Goal: Task Accomplishment & Management: Use online tool/utility

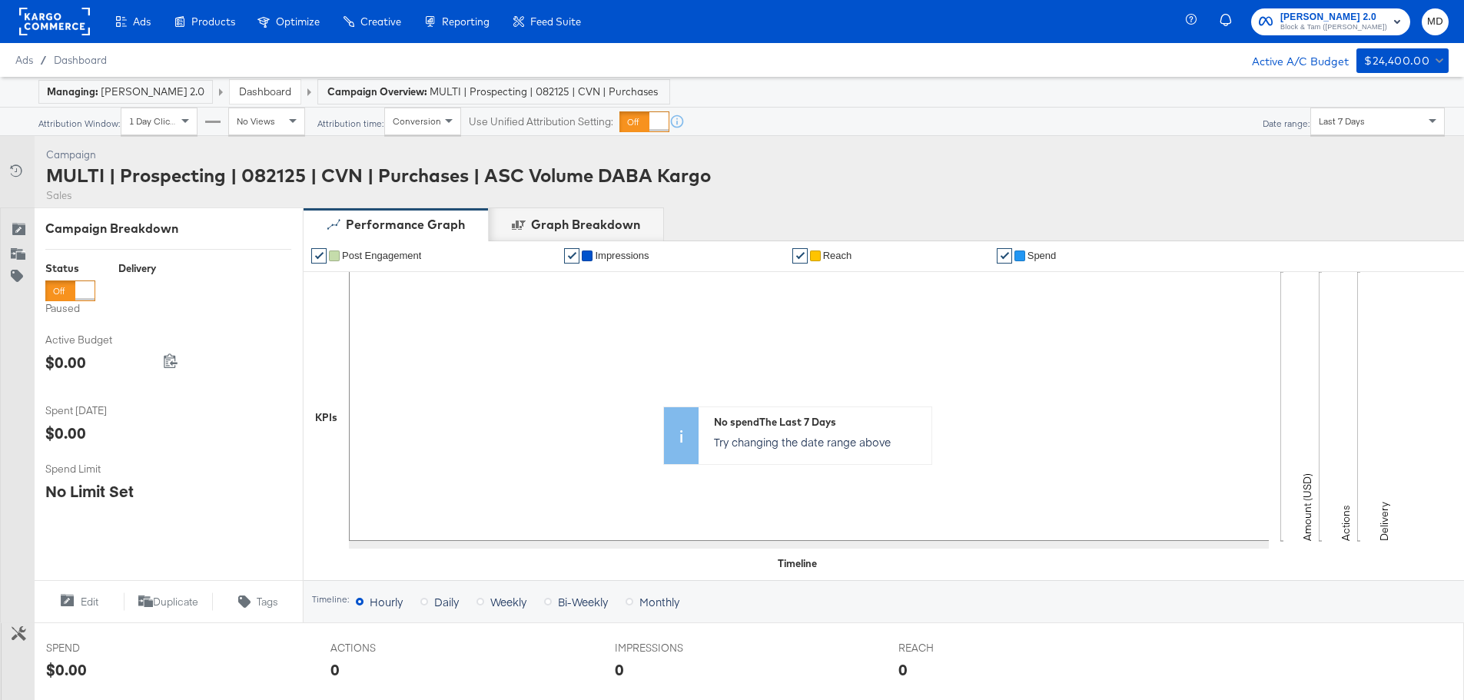
click at [880, 176] on div "Campaign Activity Campaign MULTI | Prospecting | 082125 | CVN | Purchases | ASC…" at bounding box center [732, 171] width 1464 height 71
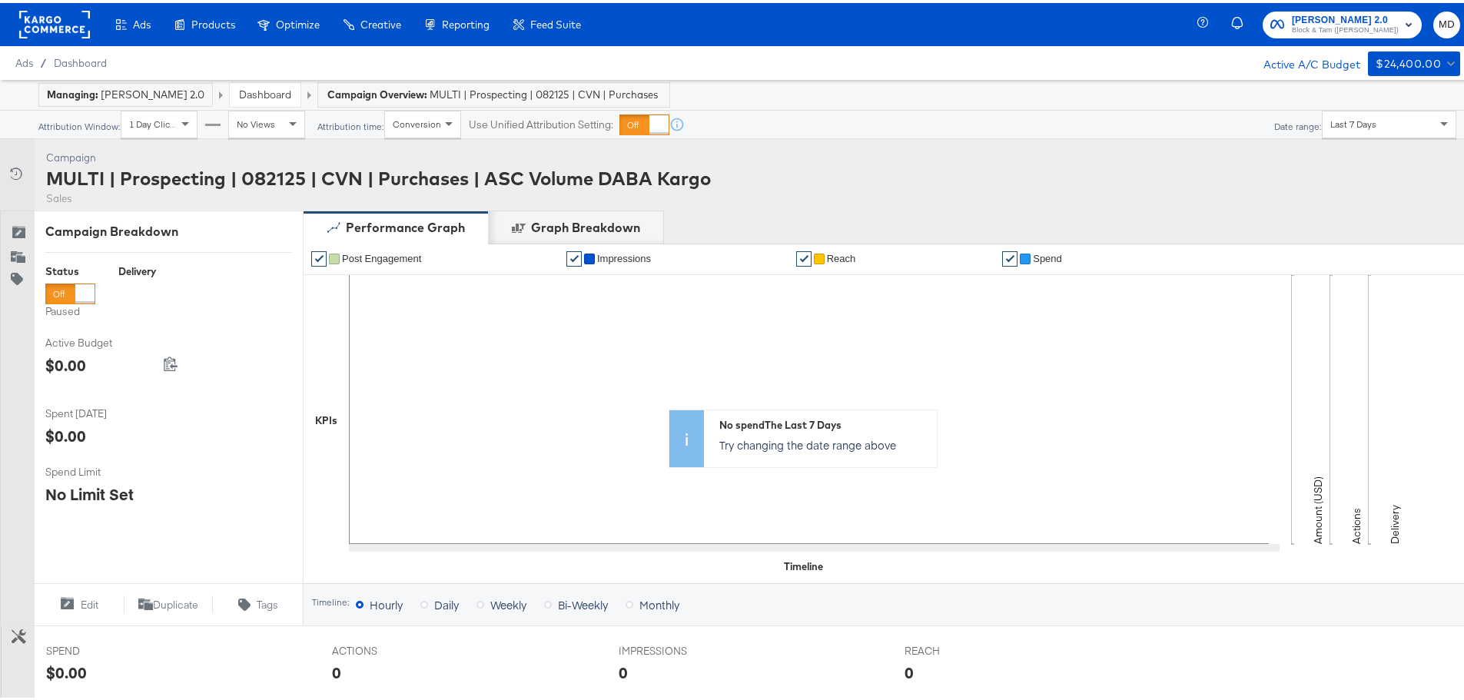
click at [87, 93] on strong "Managing:" at bounding box center [72, 91] width 51 height 12
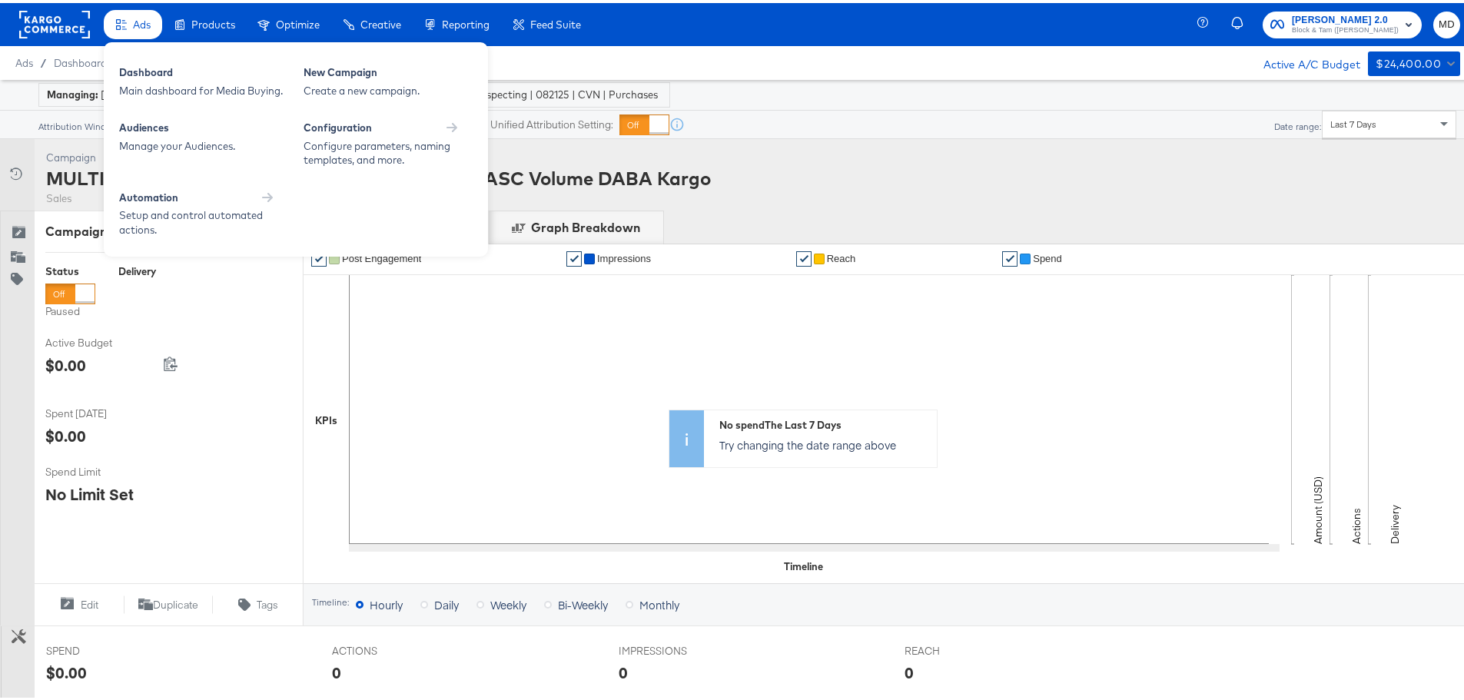
click at [131, 31] on div "Ads" at bounding box center [133, 22] width 58 height 30
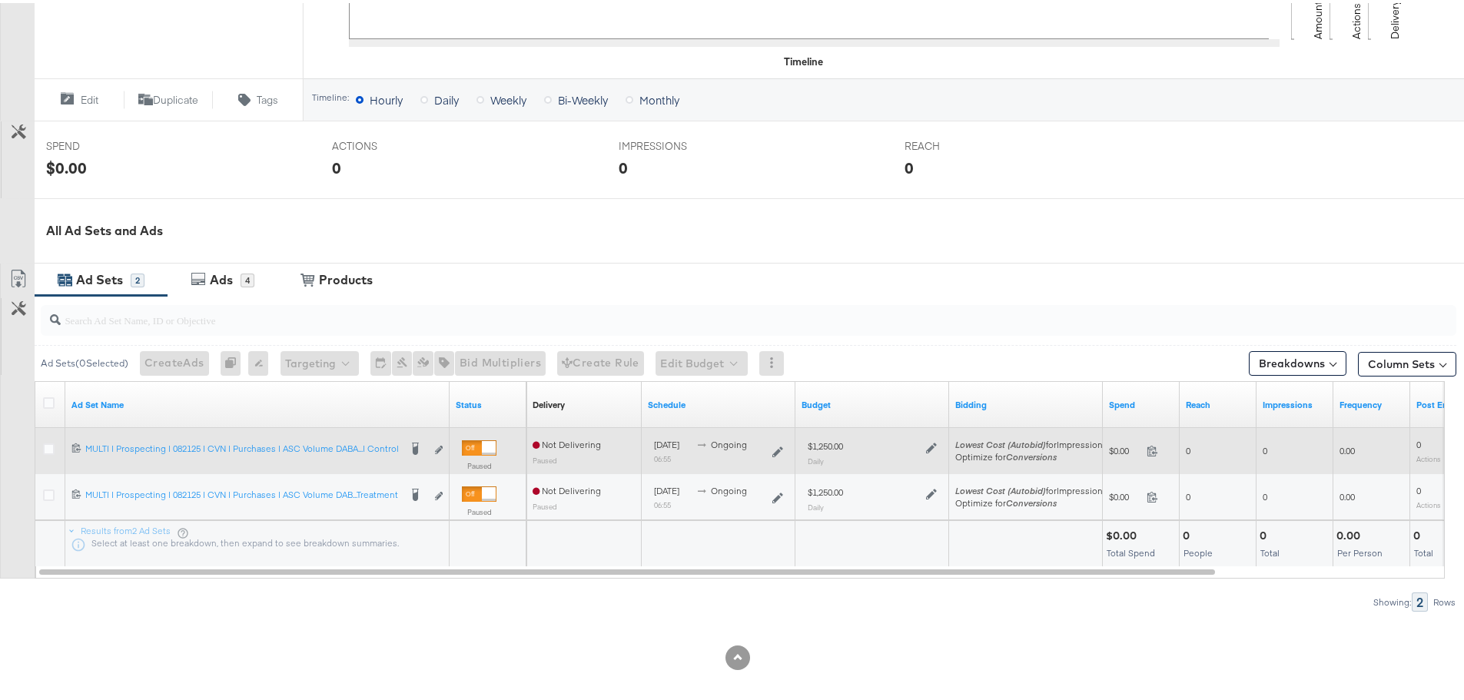
scroll to position [507, 0]
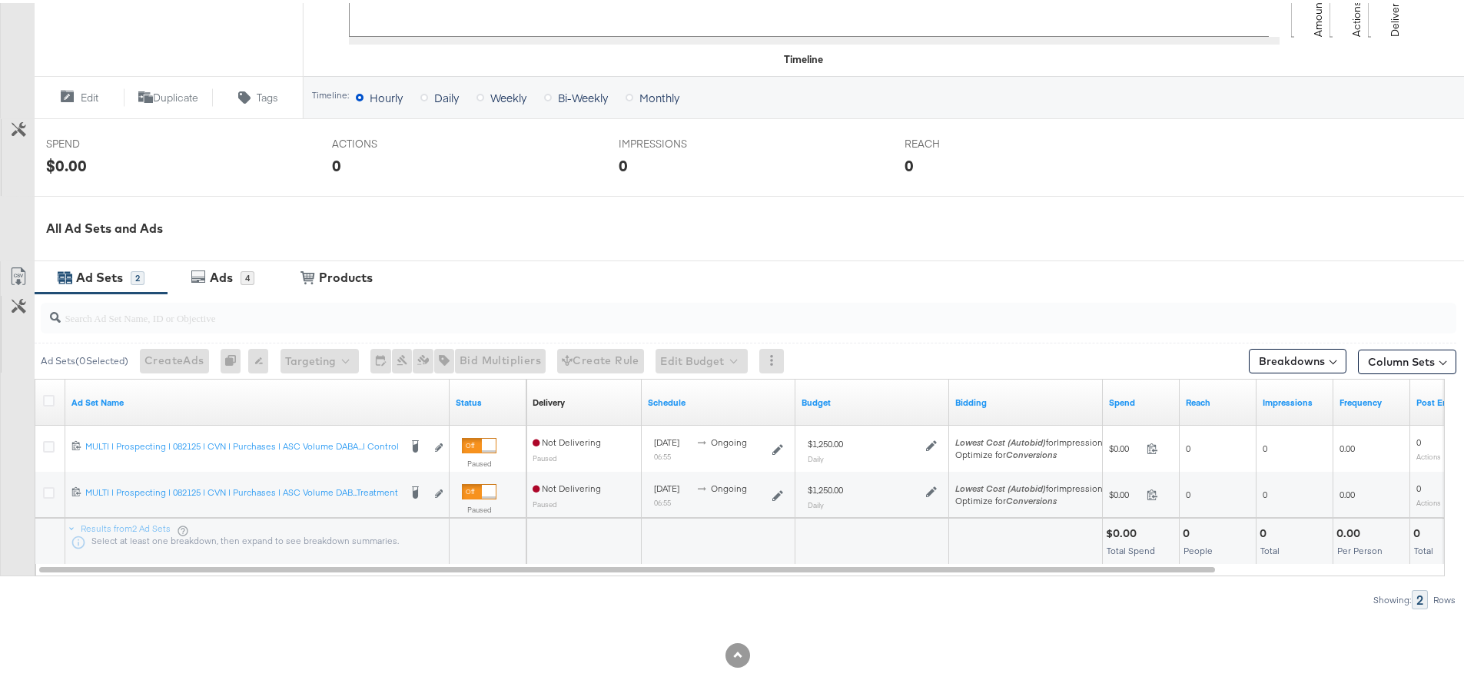
click at [101, 279] on div "Ad Sets" at bounding box center [99, 275] width 47 height 18
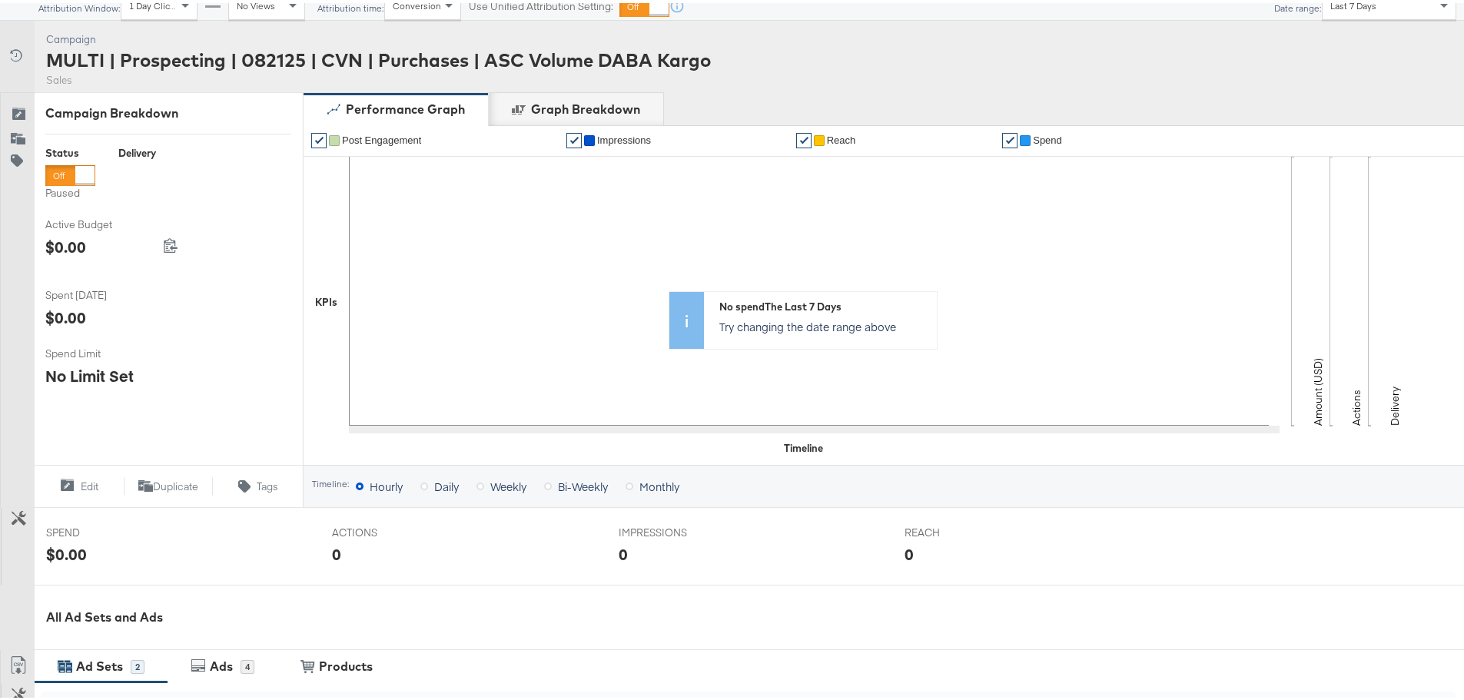
scroll to position [0, 0]
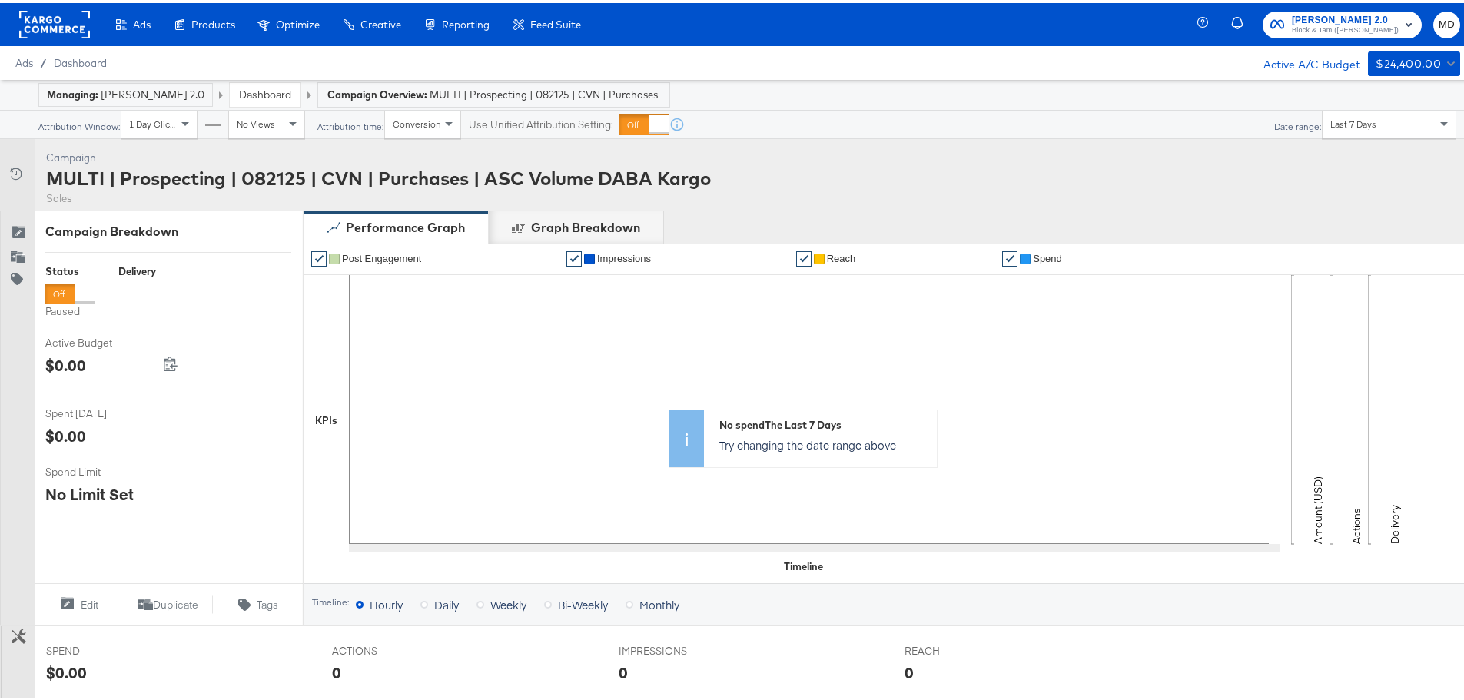
click at [227, 173] on div "MULTI | Prospecting | 082125 | CVN | Purchases | ASC Volume DABA Kargo" at bounding box center [378, 175] width 665 height 26
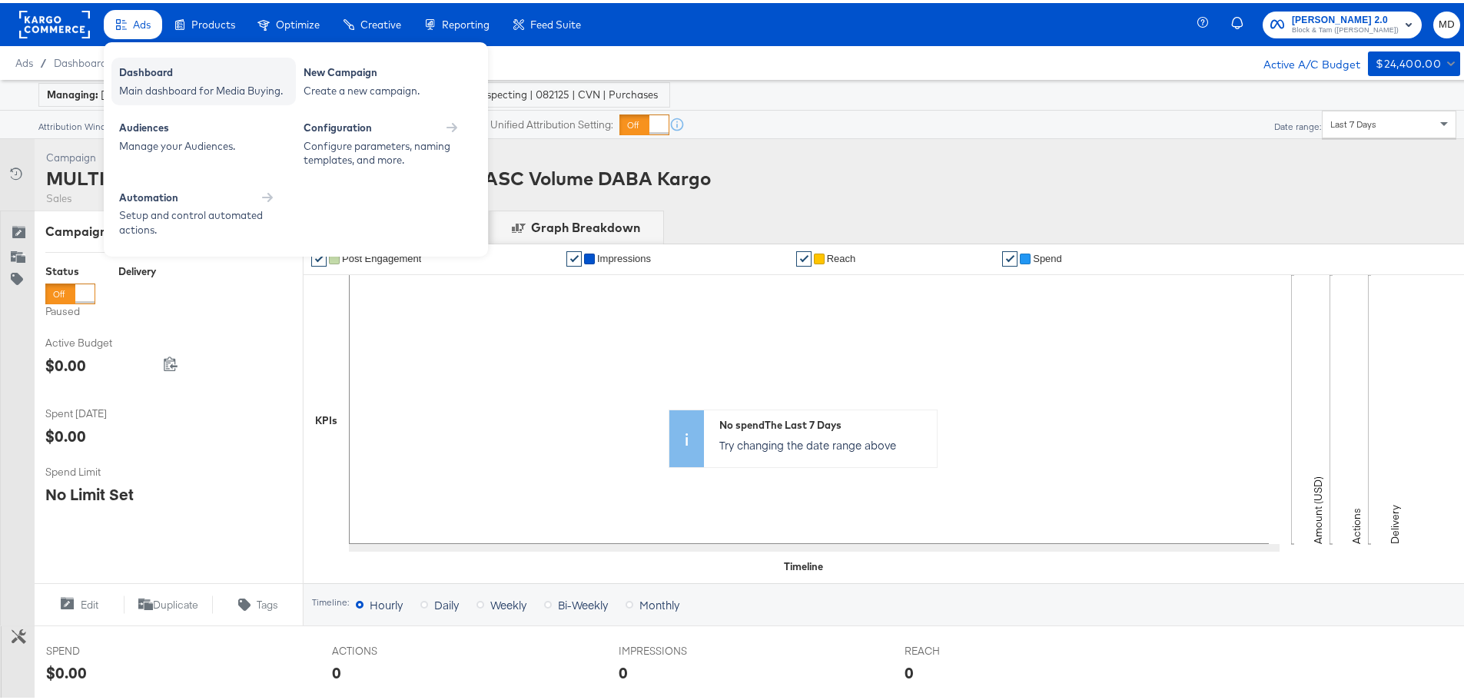
click at [150, 72] on div "Dashboard" at bounding box center [203, 71] width 169 height 18
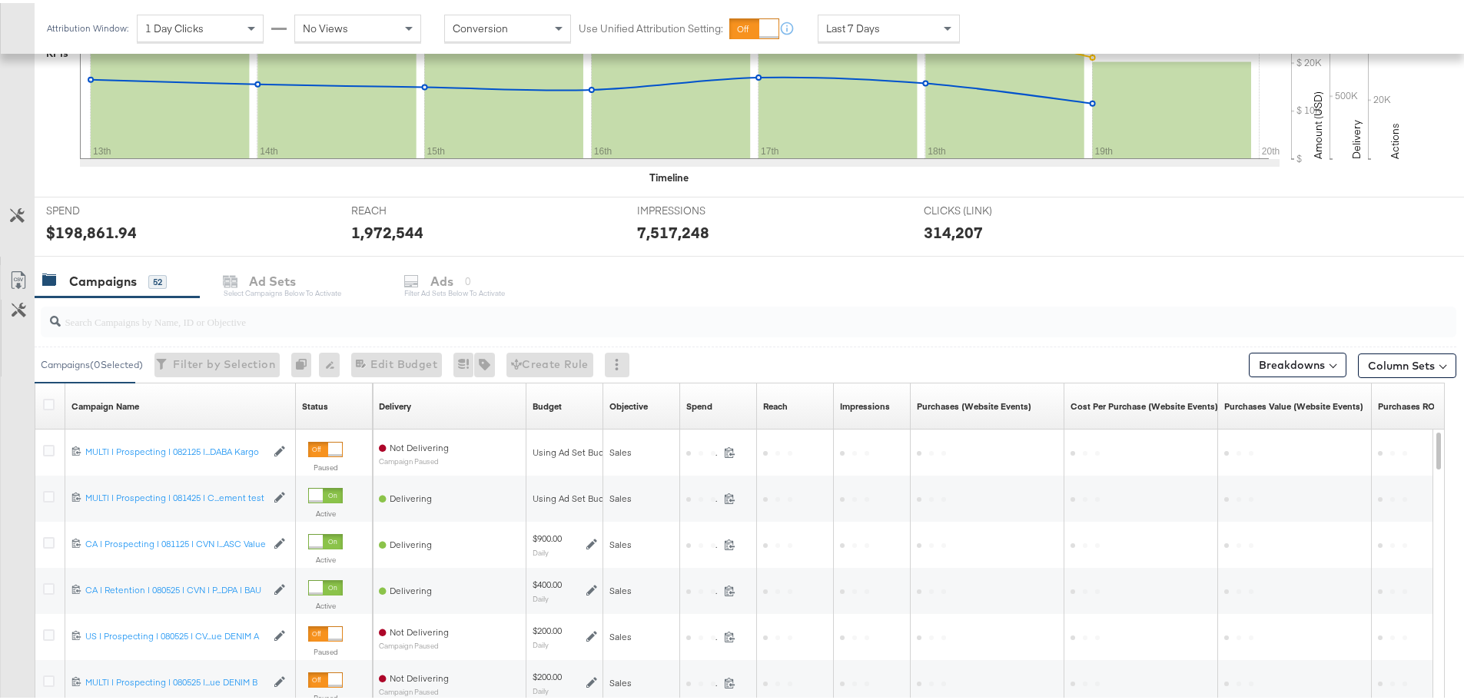
scroll to position [596, 0]
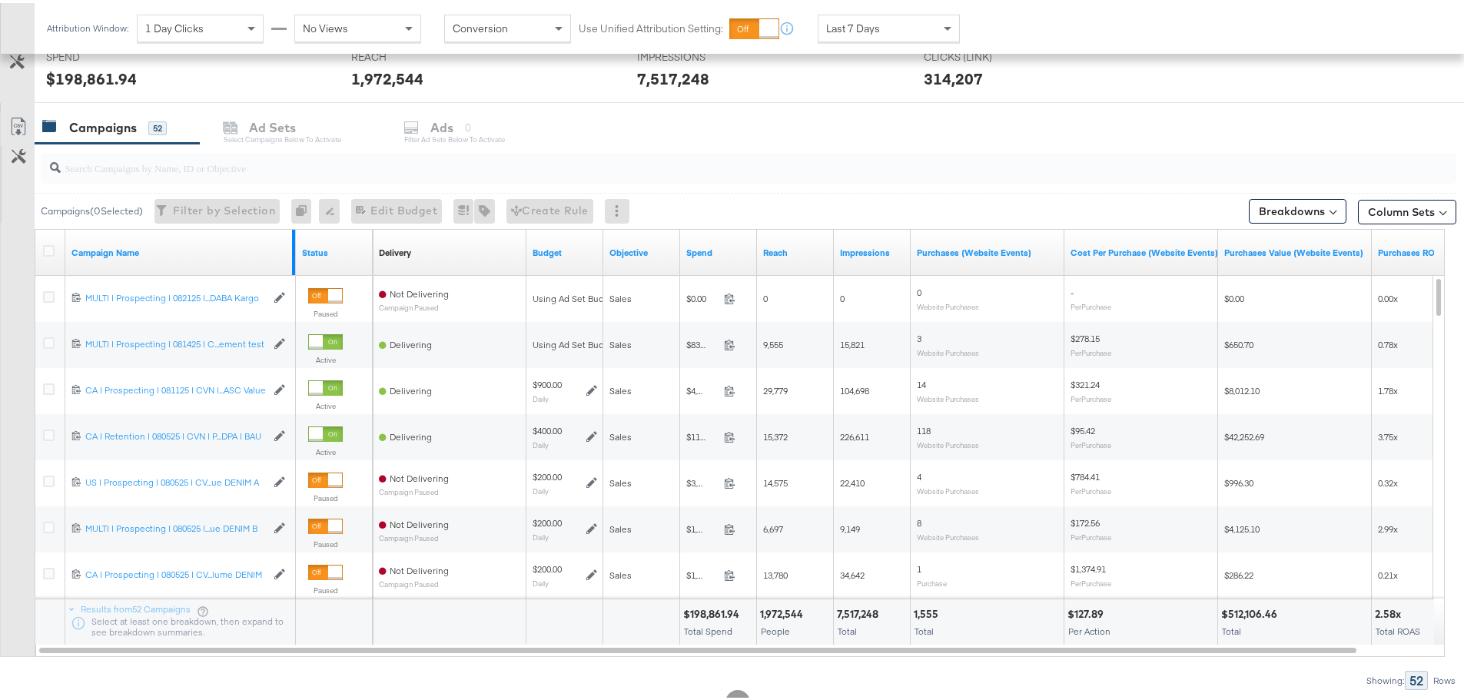
click at [292, 256] on div at bounding box center [293, 250] width 3 height 46
drag, startPoint x: 292, startPoint y: 256, endPoint x: 825, endPoint y: 252, distance: 533.3
click at [35, 227] on div "Campaign Name Status Delivery Sorting Unavailable Budget Objective Spend Reach …" at bounding box center [35, 227] width 0 height 0
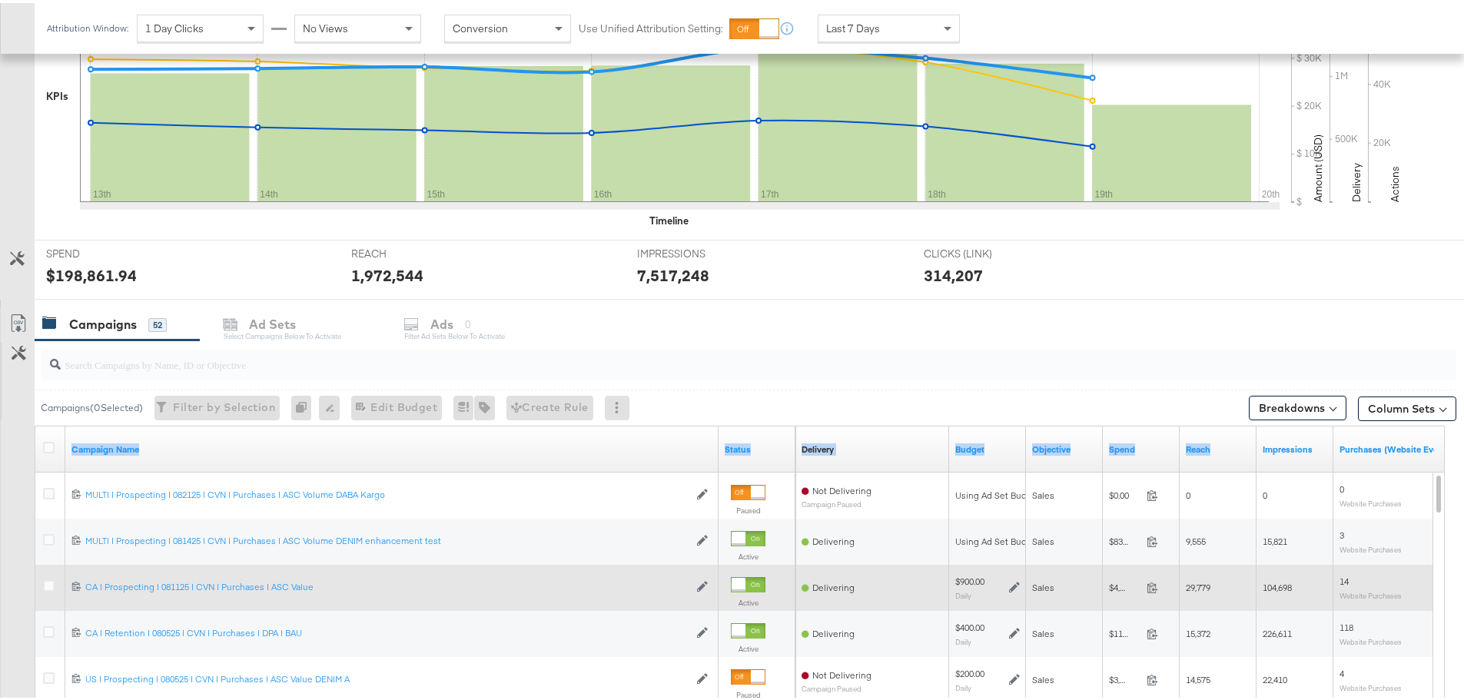
scroll to position [538, 0]
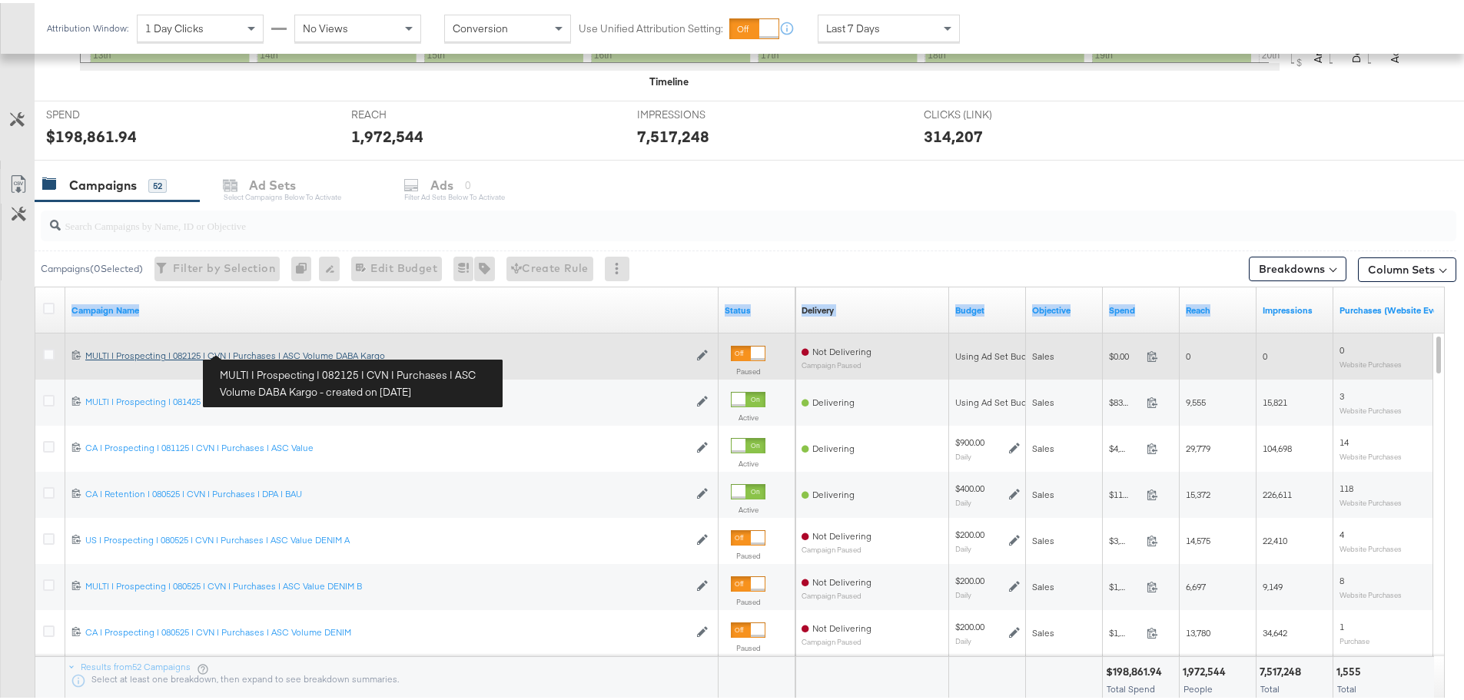
click at [261, 350] on div "MULTI | Prospecting | 082125 | CVN | Purchases | ASC Volume DABA Kargo MULTI | …" at bounding box center [386, 353] width 603 height 12
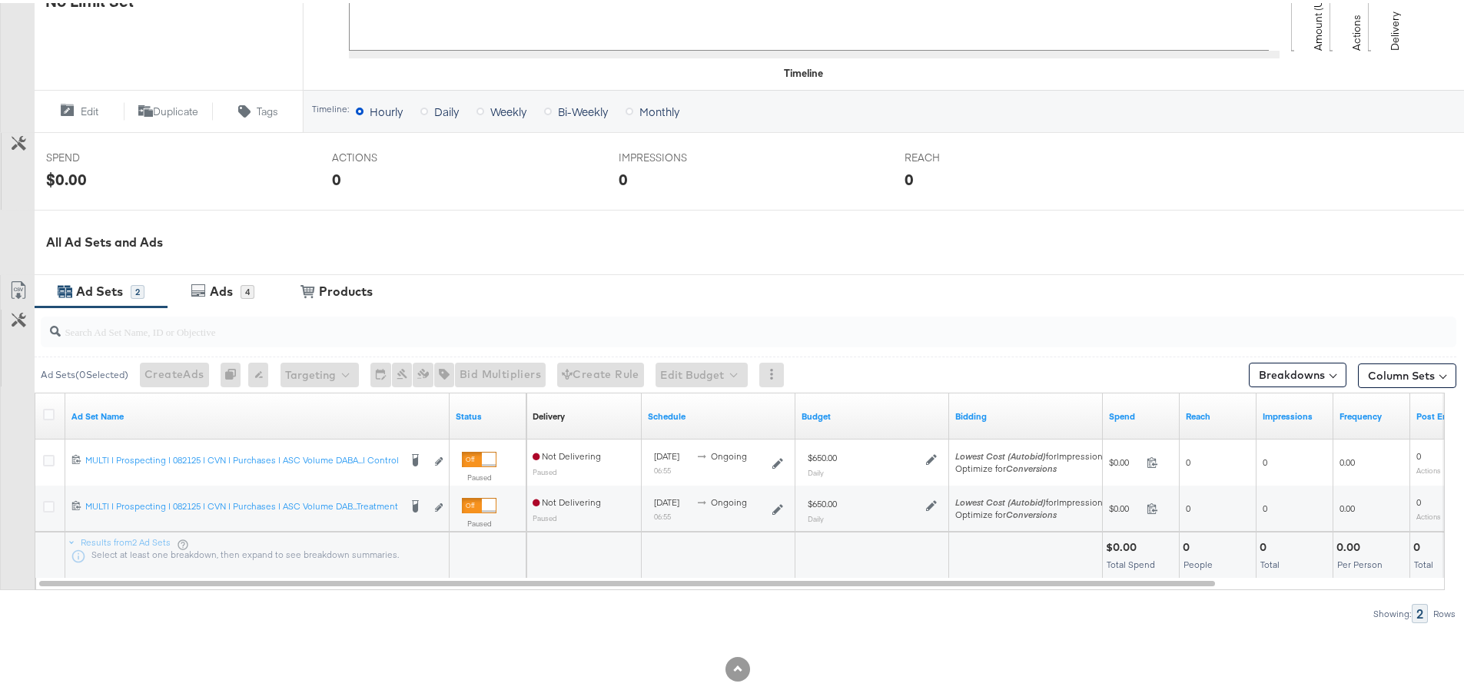
scroll to position [507, 0]
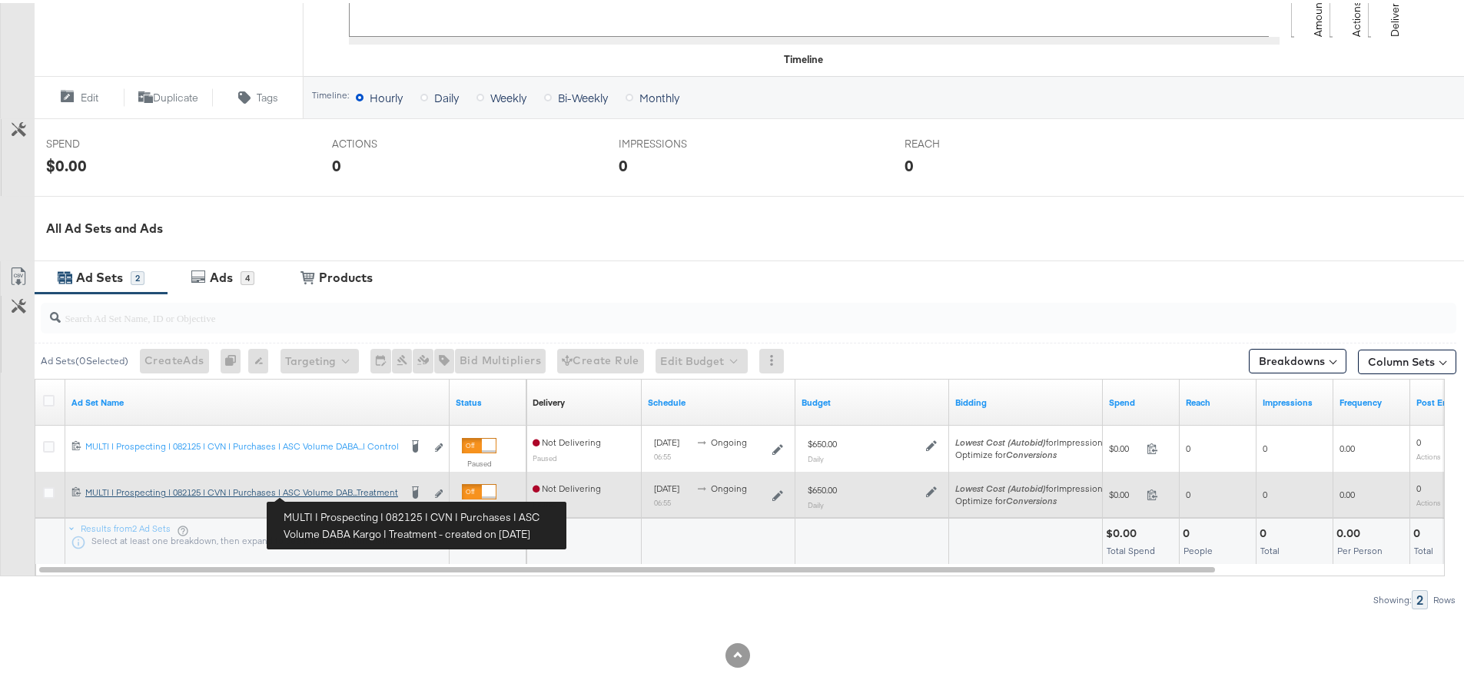
click at [324, 492] on div "MULTI | Prospecting | 082125 | CVN | Purchases | ASC Volume DABA Kargo | Treatm…" at bounding box center [242, 489] width 314 height 12
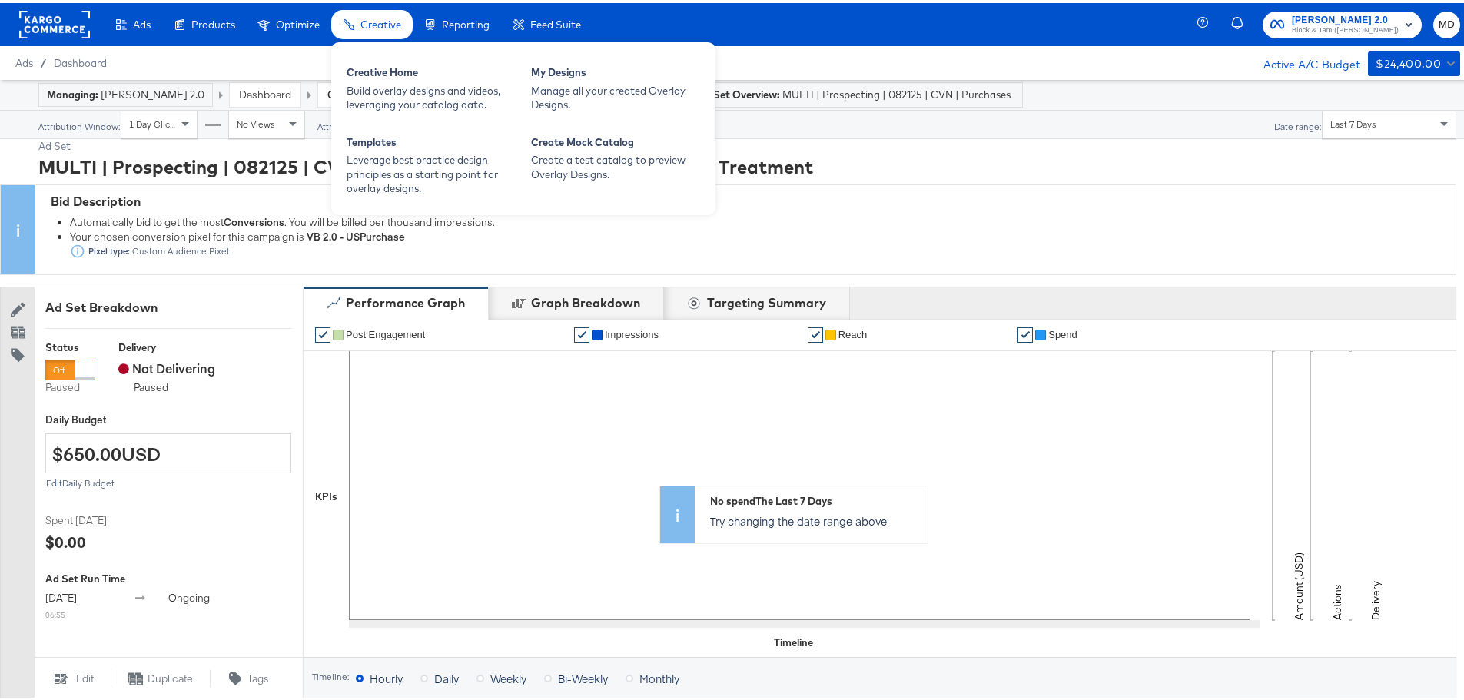
click at [382, 25] on span "Creative" at bounding box center [380, 21] width 41 height 12
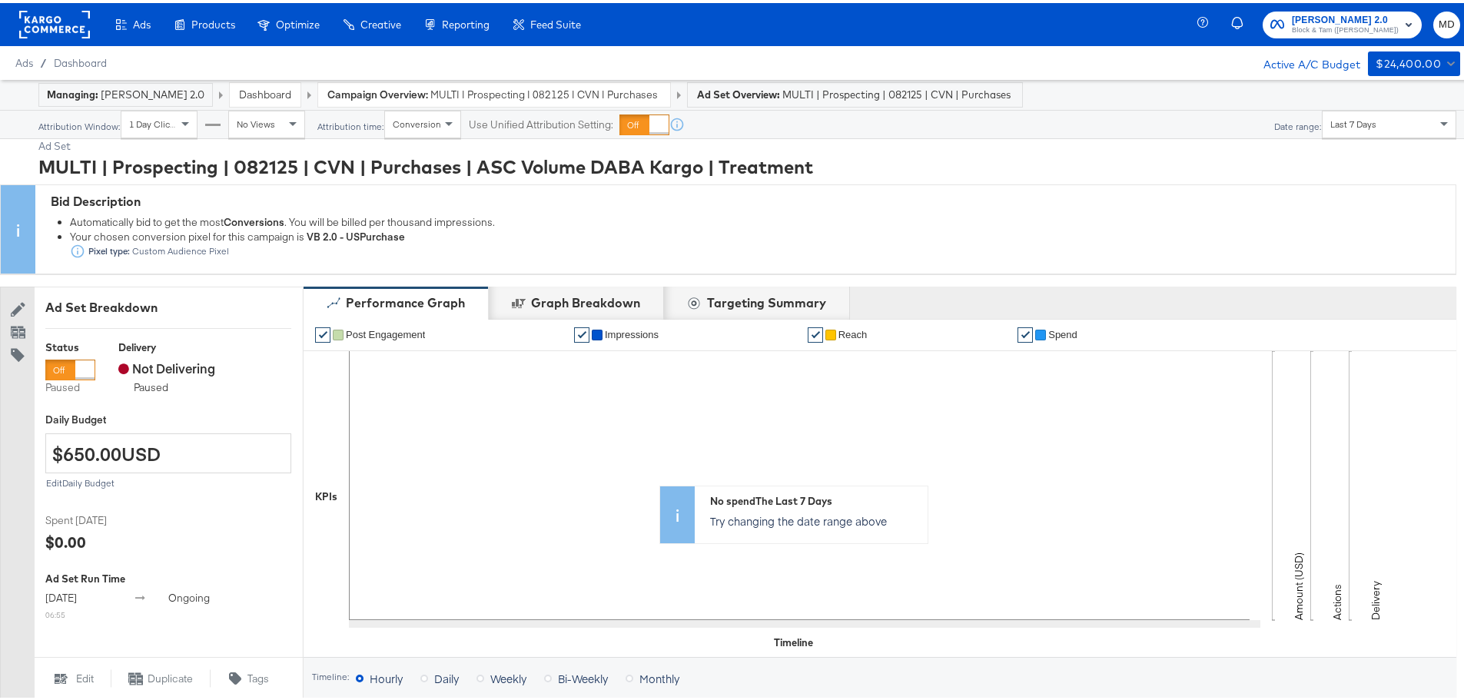
click at [0, 0] on div "Manage all your created Overlay Designs." at bounding box center [0, 0] width 0 height 0
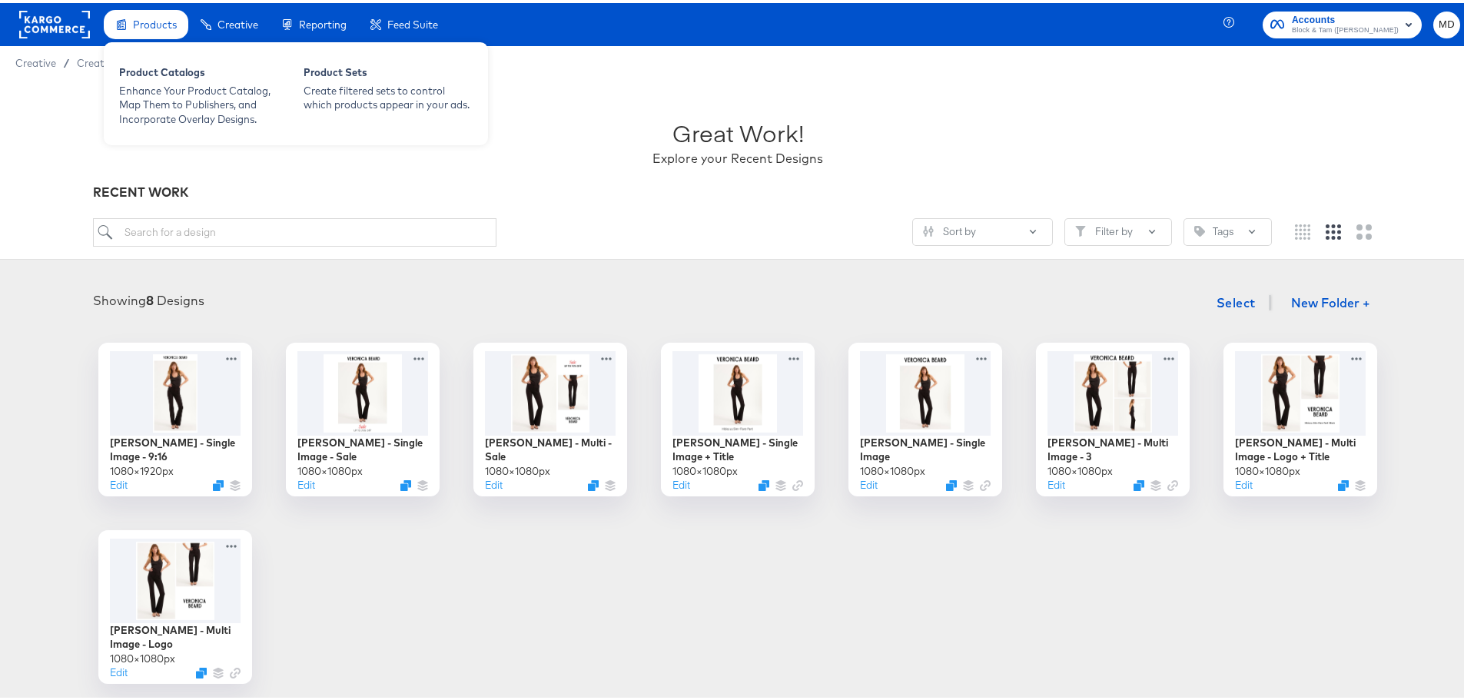
click at [141, 31] on div "Products" at bounding box center [146, 22] width 85 height 30
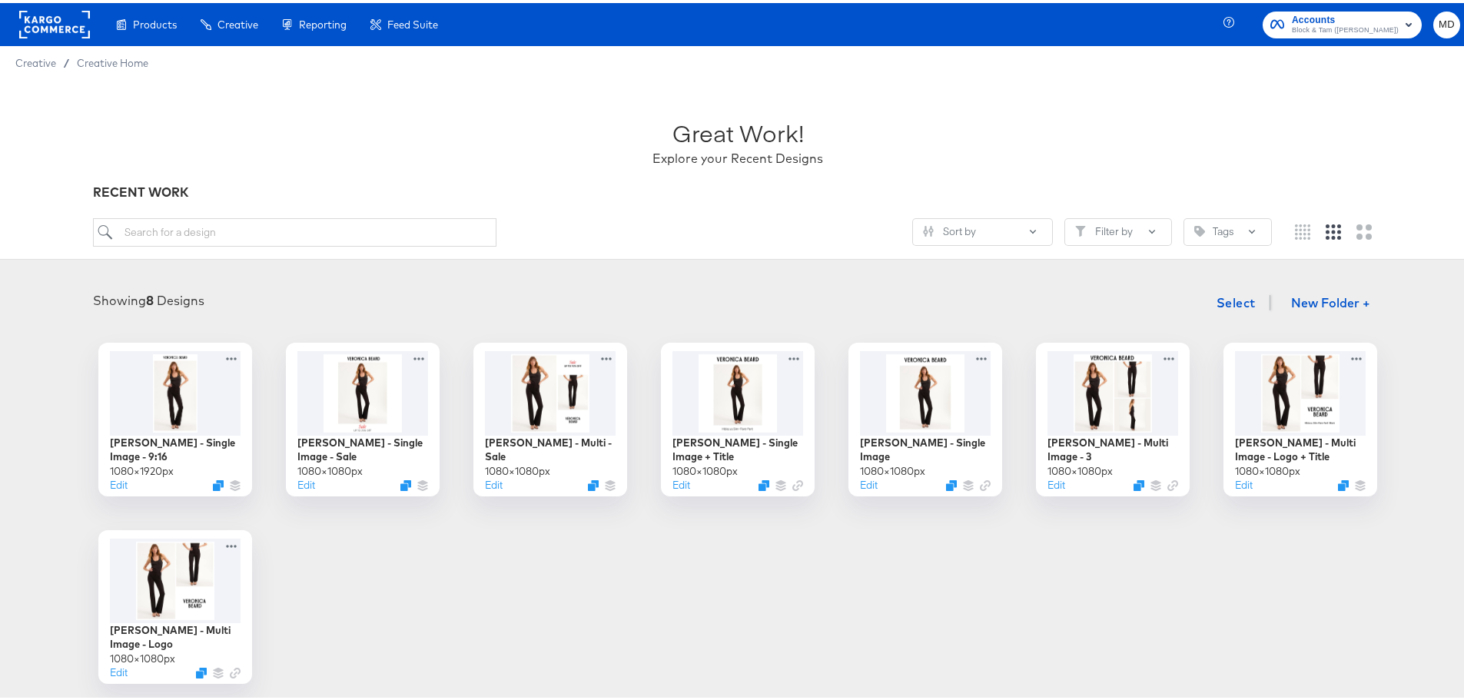
click at [51, 135] on div "Great Work! Explore your Recent Designs RECENT WORK Sort by Filter by Tags" at bounding box center [737, 167] width 1475 height 180
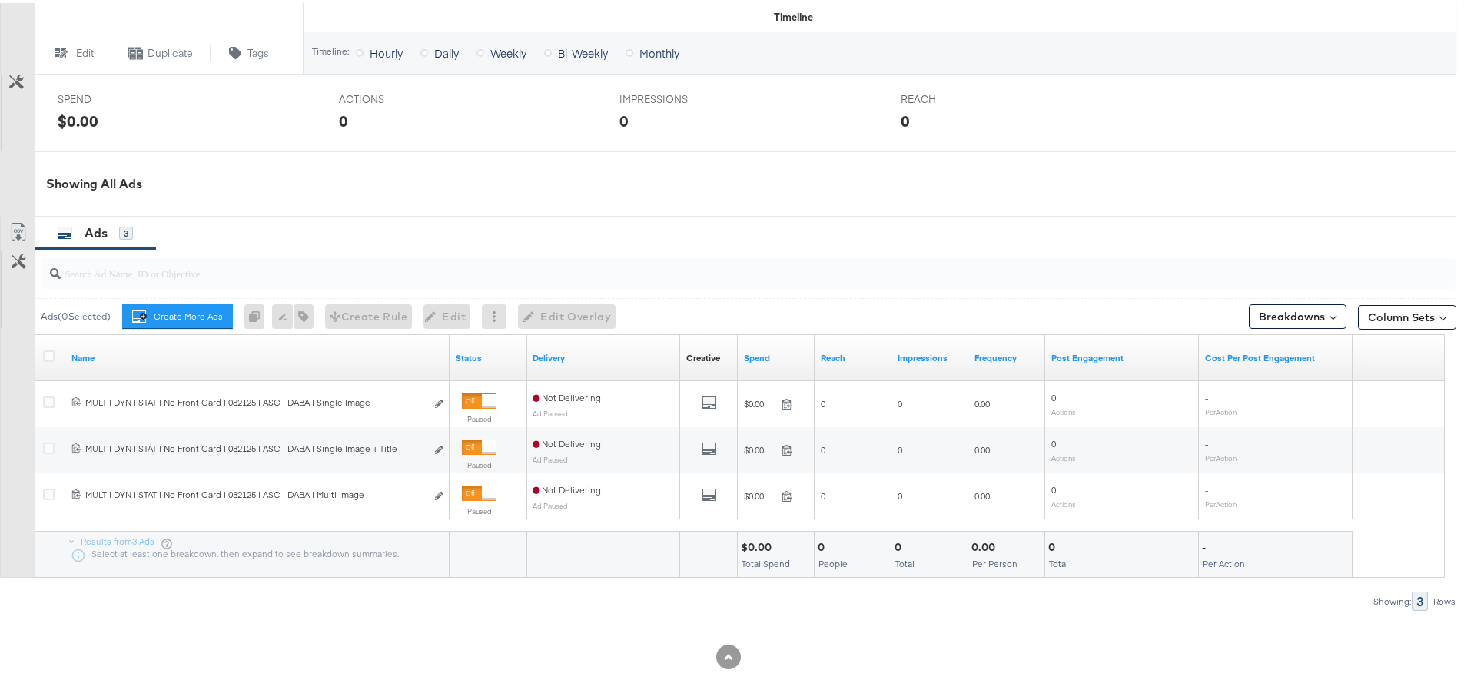
scroll to position [627, 0]
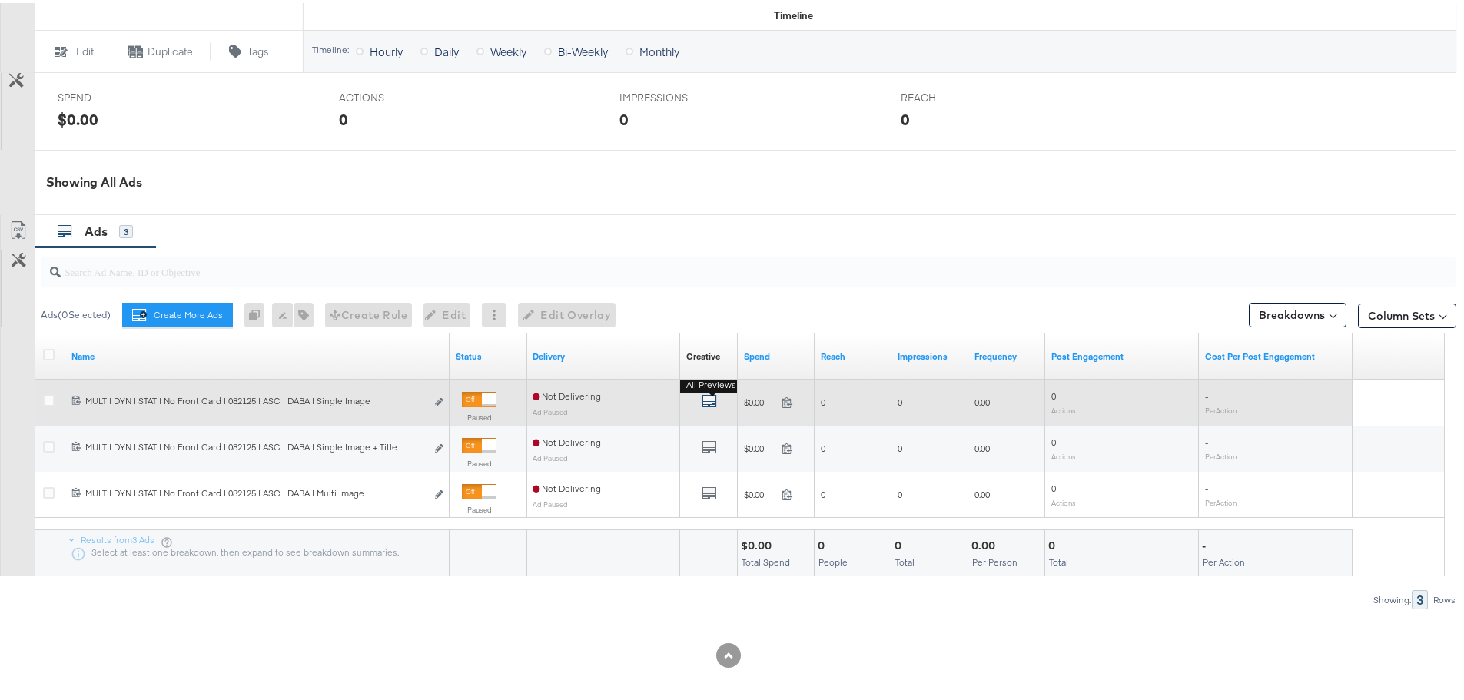
click at [709, 402] on icon "default" at bounding box center [709, 397] width 15 height 15
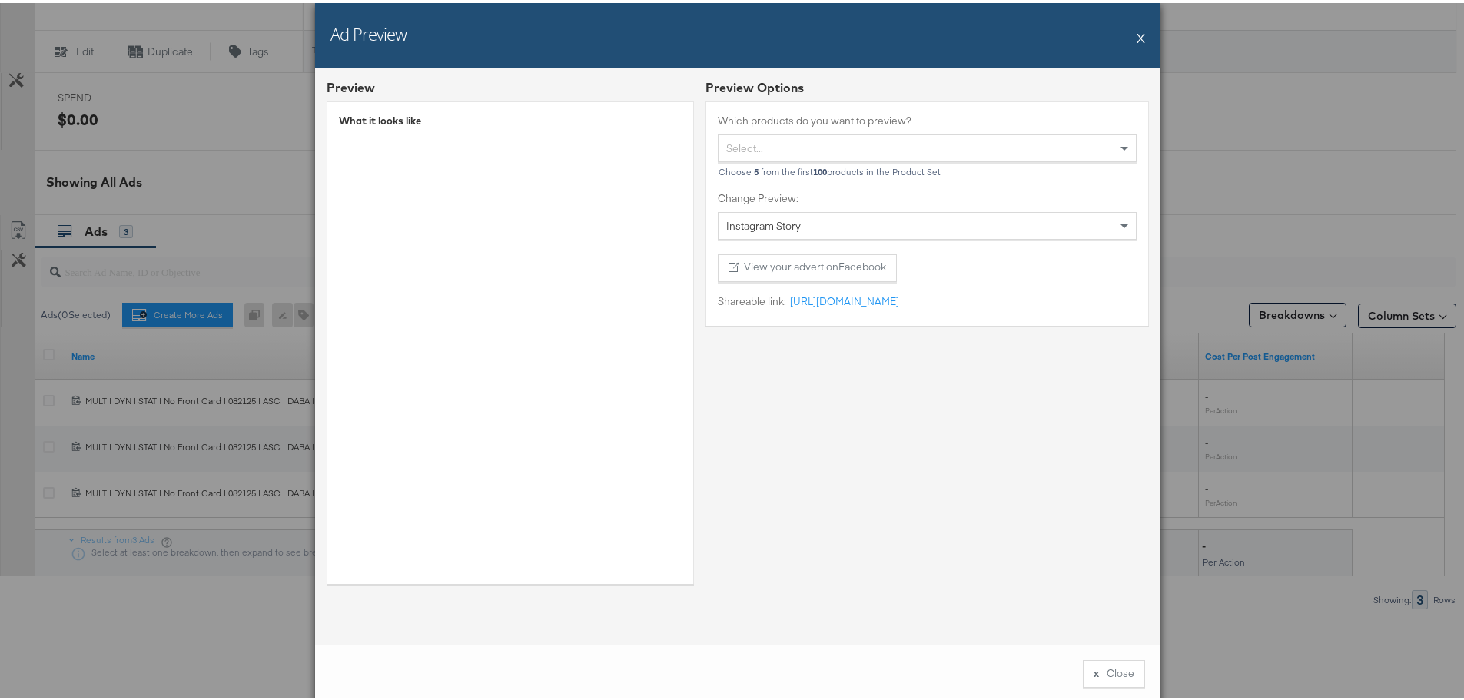
click at [775, 381] on div "Preview Options Which products do you want to preview? Select... Choose 5 from …" at bounding box center [926, 334] width 443 height 516
click at [871, 417] on div "Preview Options Which products do you want to preview? Select... Choose 5 from …" at bounding box center [926, 334] width 443 height 516
click at [1128, 32] on div "Ad Preview X" at bounding box center [737, 32] width 845 height 65
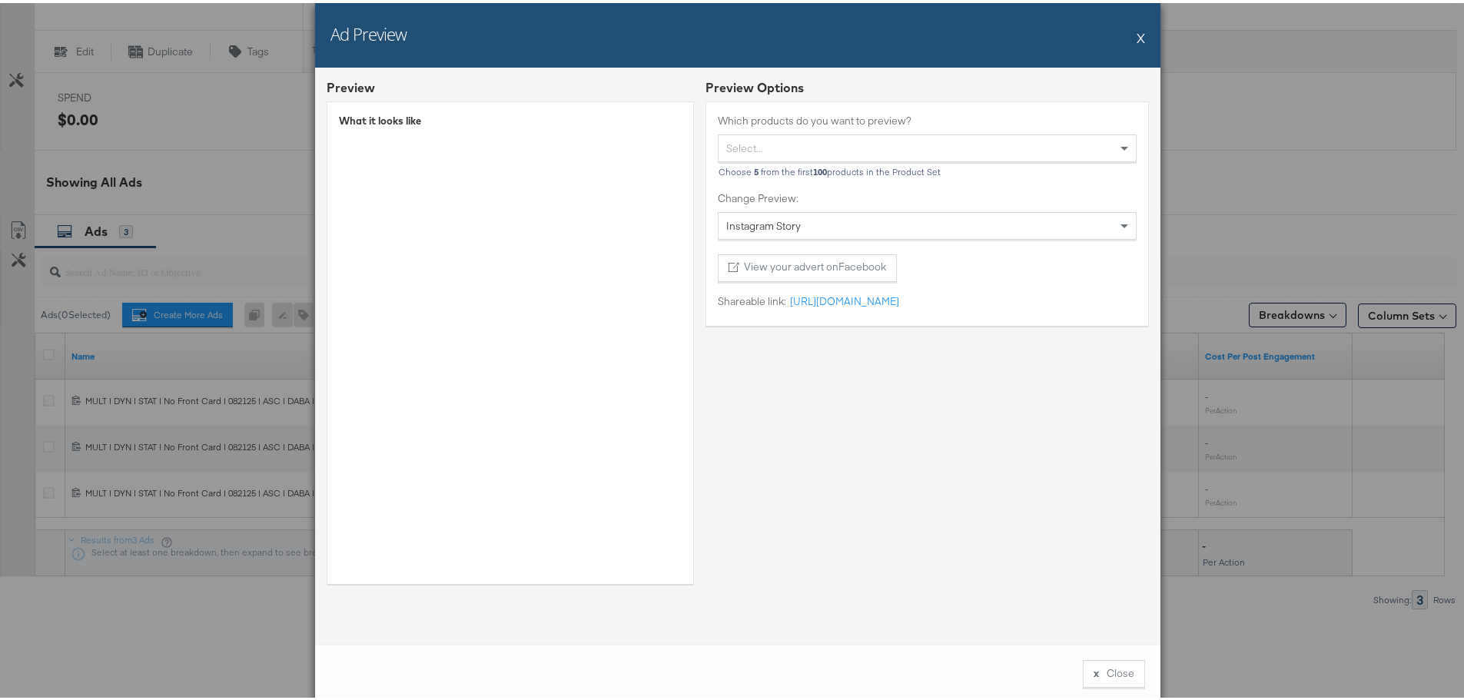
click at [1138, 36] on button "X" at bounding box center [1141, 34] width 8 height 31
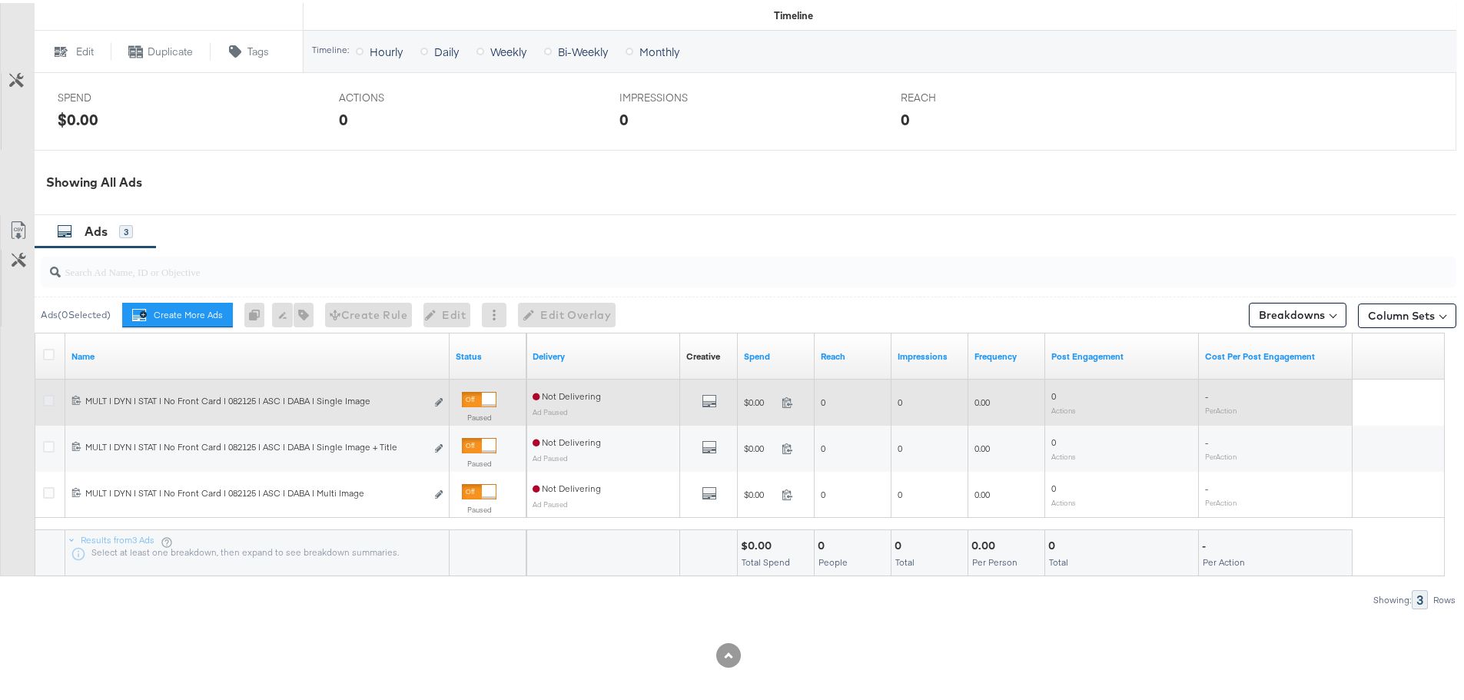
click at [49, 400] on icon at bounding box center [49, 398] width 12 height 12
click at [0, 0] on input "checkbox" at bounding box center [0, 0] width 0 height 0
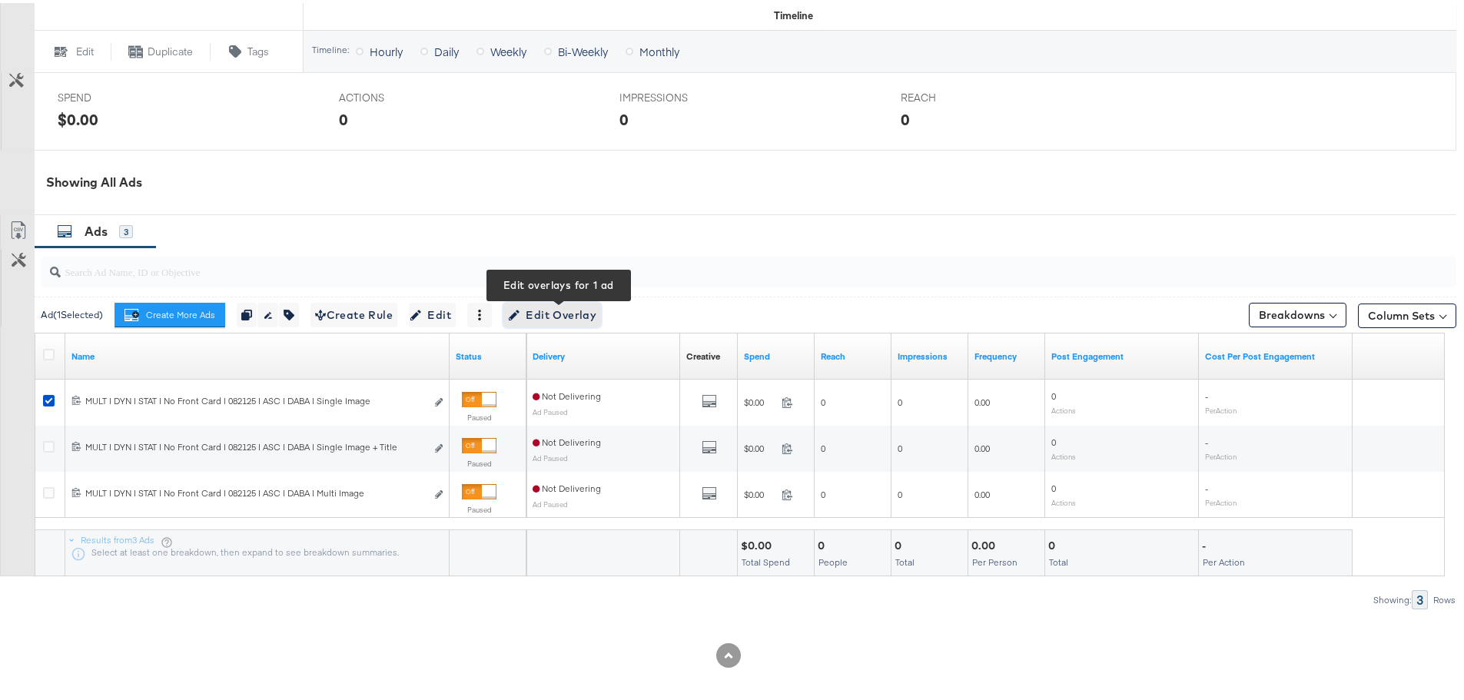
click at [586, 317] on span "Edit Overlay Edit overlays for 1 ad" at bounding box center [552, 312] width 88 height 19
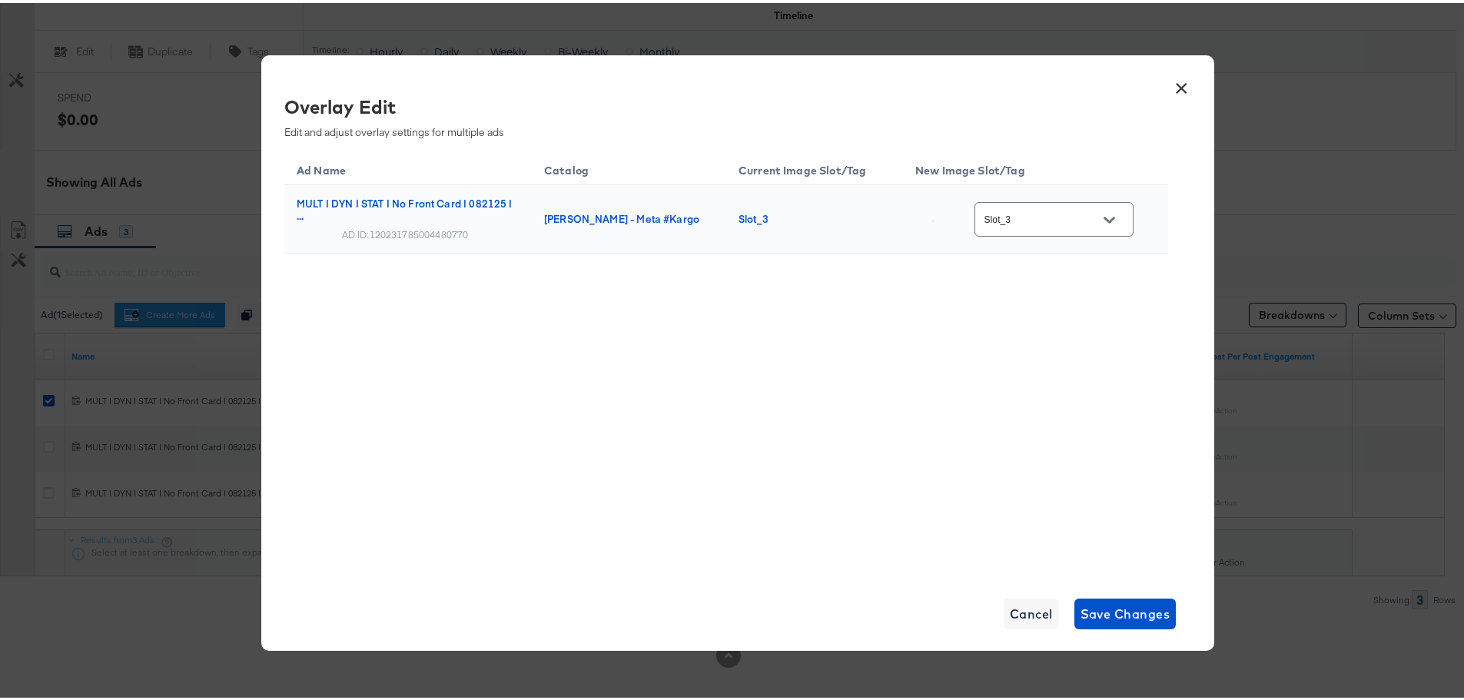
click at [1062, 217] on input "Slot_3" at bounding box center [1041, 217] width 121 height 18
click at [1180, 81] on button "×" at bounding box center [1181, 82] width 28 height 28
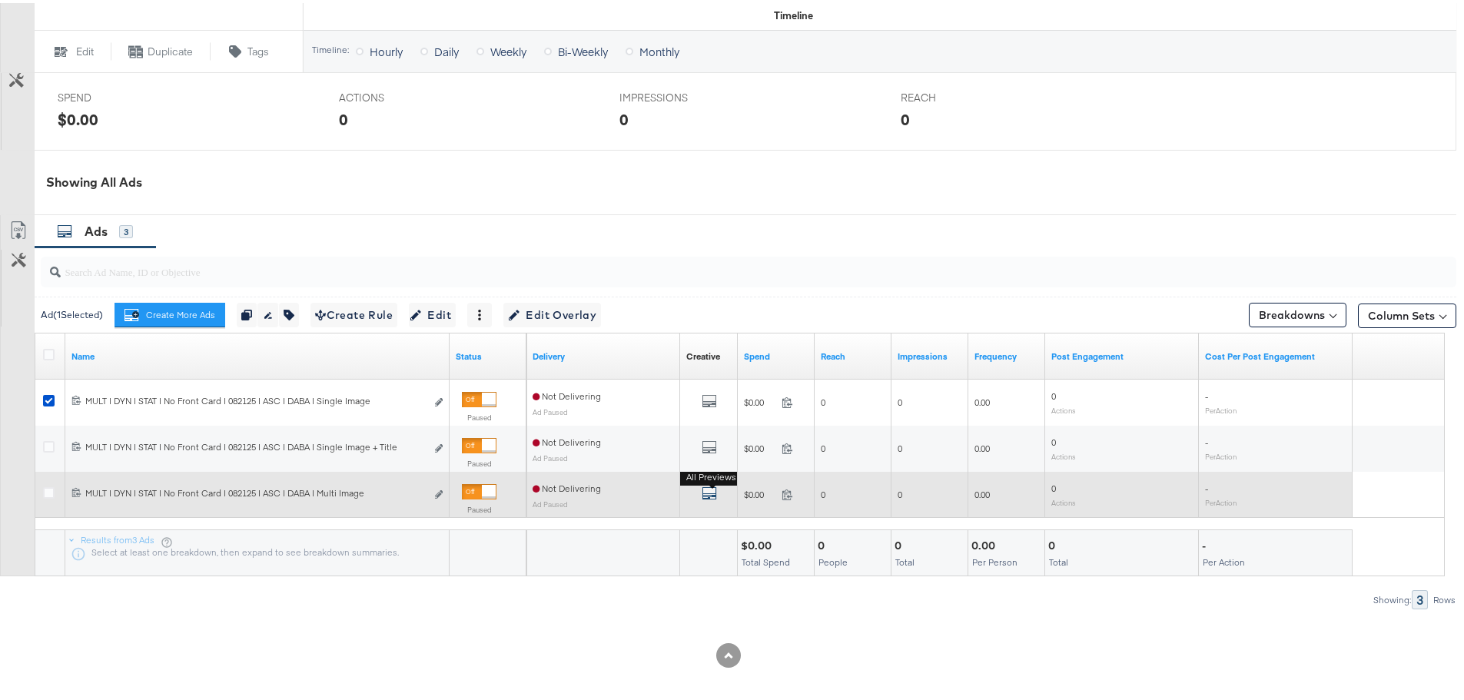
click at [704, 491] on icon "default" at bounding box center [709, 490] width 15 height 15
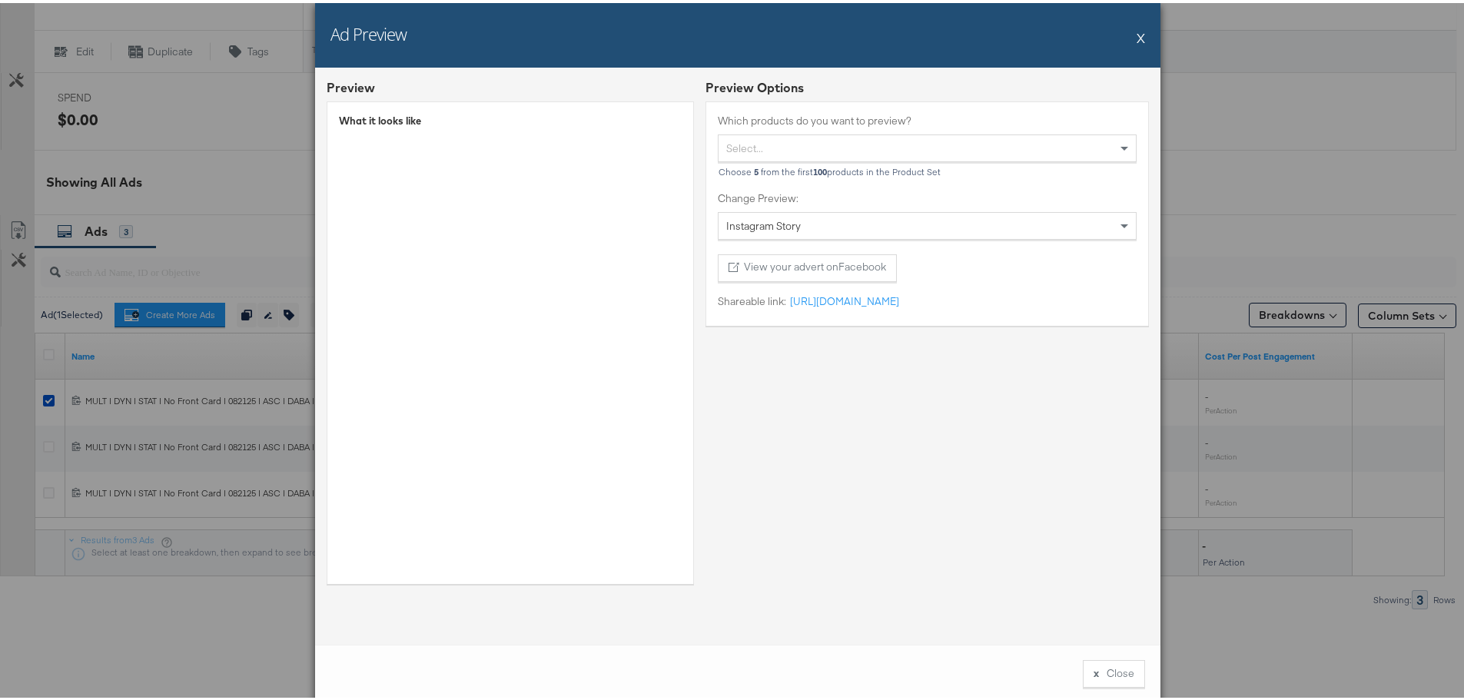
click at [1137, 36] on button "X" at bounding box center [1141, 34] width 8 height 31
click at [1137, 36] on div "Timeline: Hourly Daily Weekly Bi-Weekly Monthly" at bounding box center [880, 48] width 1153 height 42
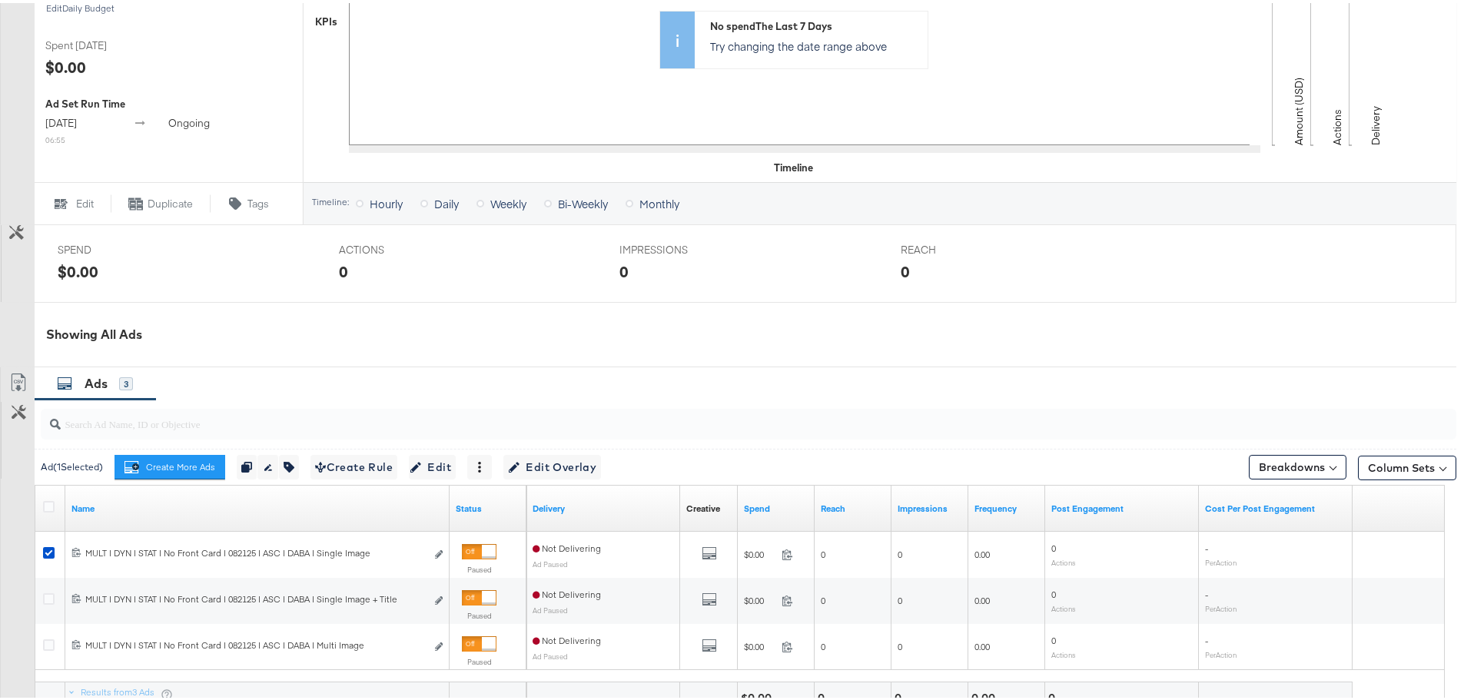
scroll to position [473, 0]
